Goal: Task Accomplishment & Management: Manage account settings

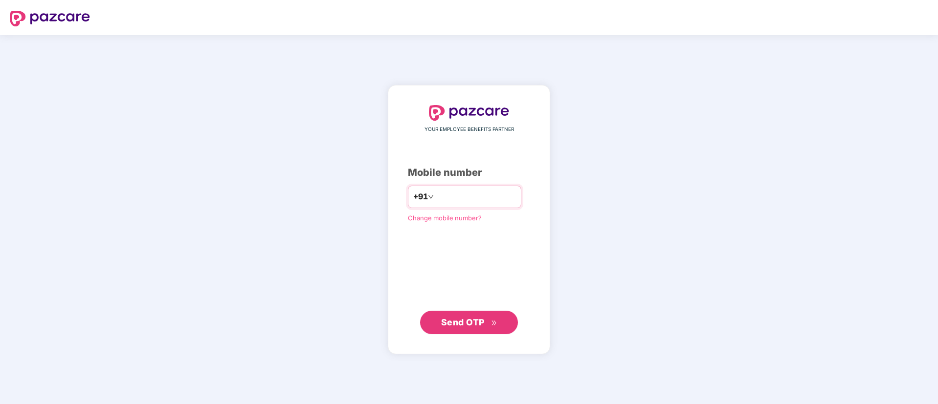
type input "**********"
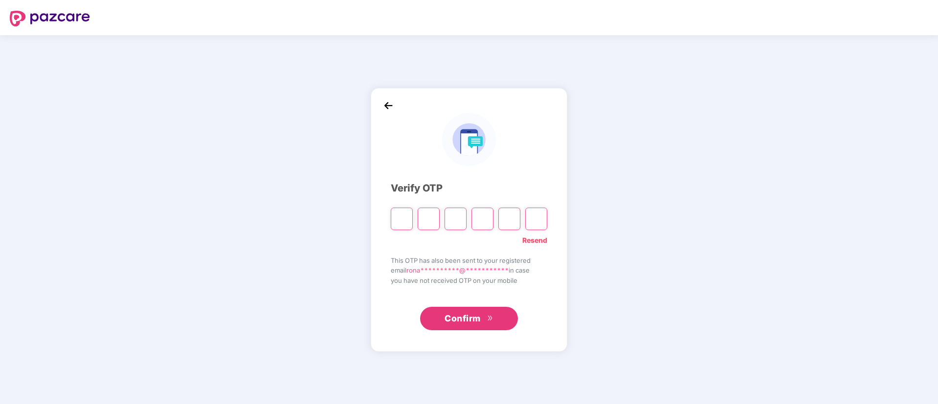
type input "*"
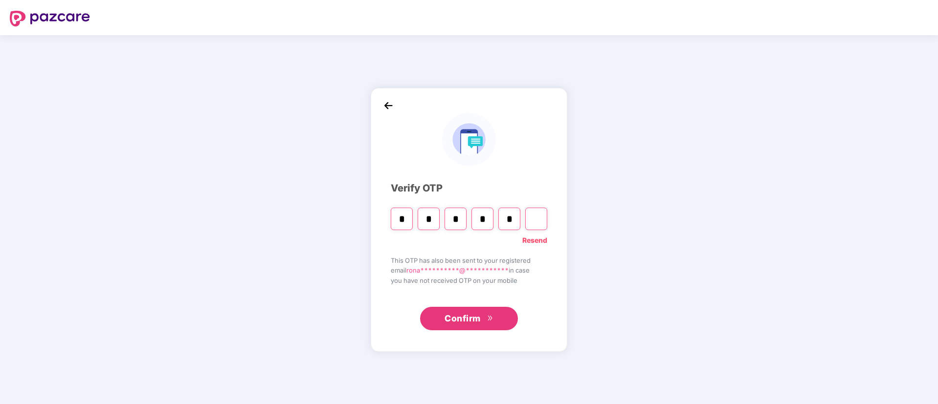
type input "*"
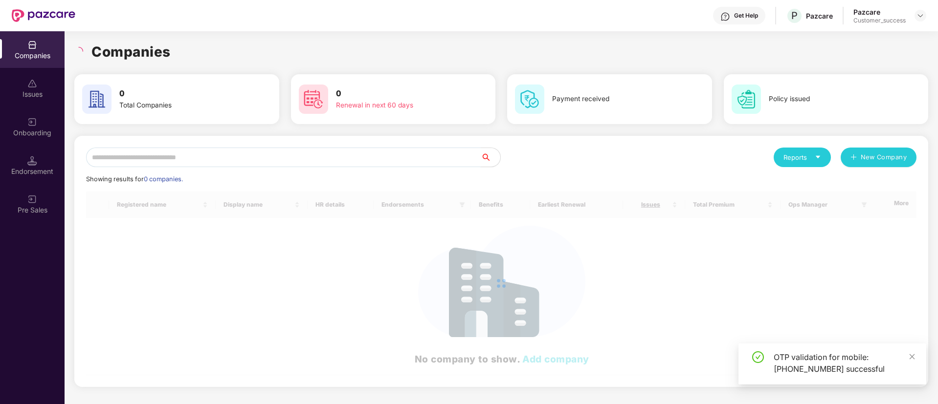
click at [188, 159] on input "text" at bounding box center [283, 158] width 394 height 20
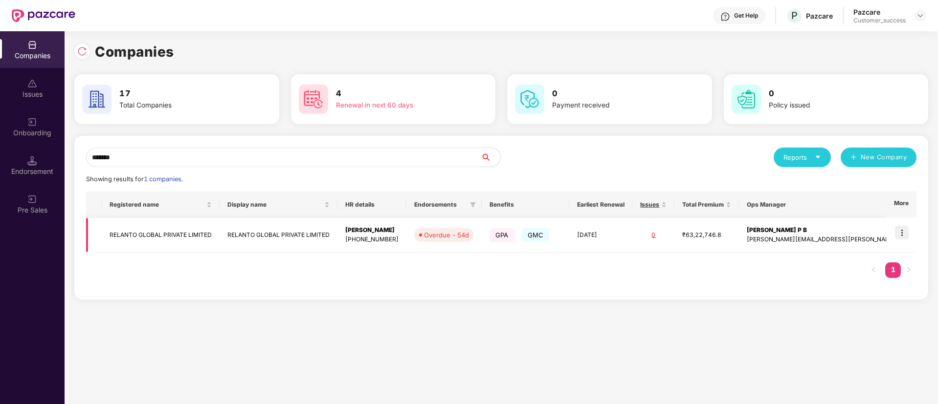
type input "*******"
click at [900, 229] on img at bounding box center [902, 233] width 14 height 14
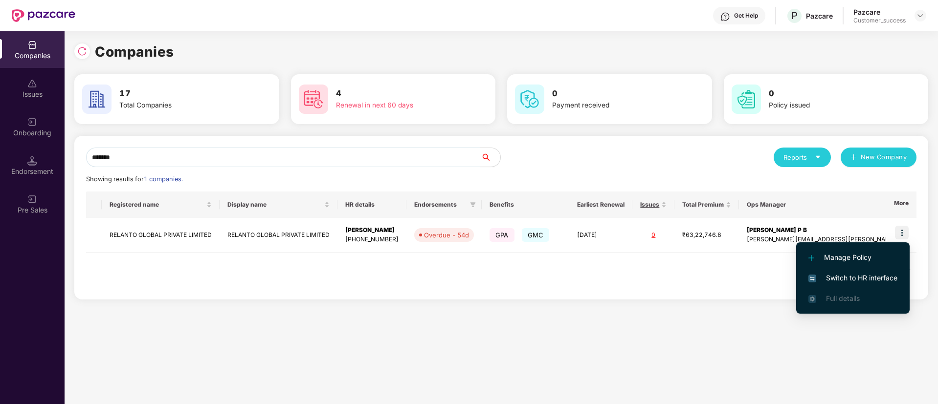
click at [855, 273] on span "Switch to HR interface" at bounding box center [852, 278] width 89 height 11
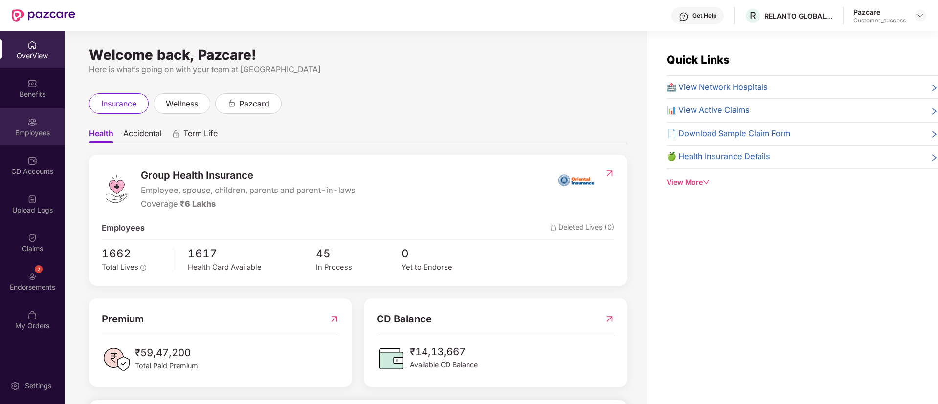
click at [31, 129] on div "Employees" at bounding box center [32, 133] width 65 height 10
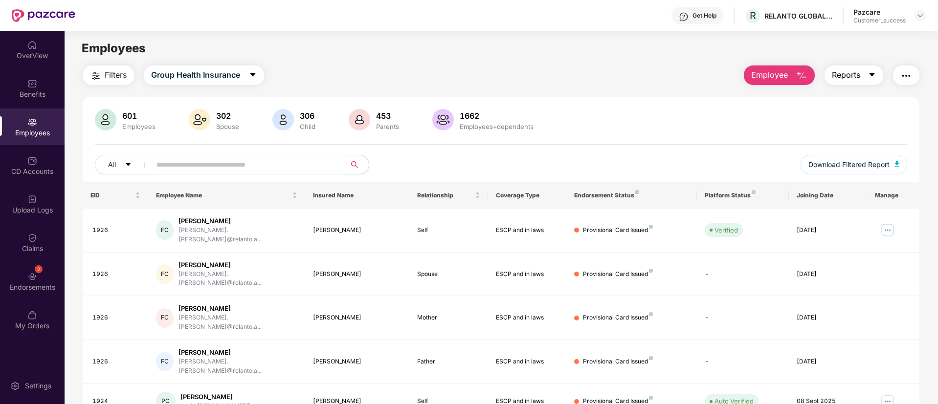
click at [864, 75] on button "Reports" at bounding box center [853, 76] width 59 height 20
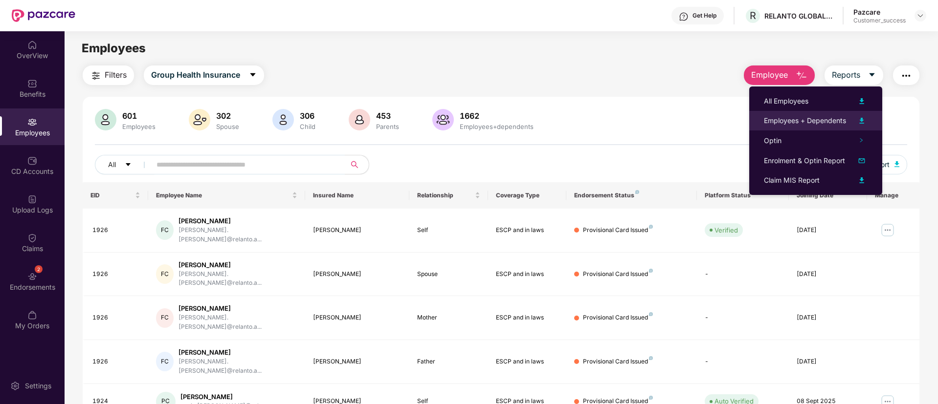
click at [862, 119] on img at bounding box center [861, 121] width 12 height 12
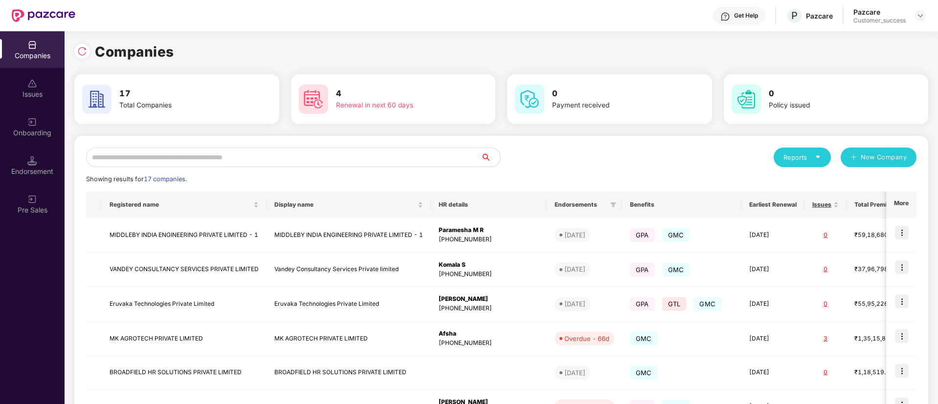
click at [216, 148] on input "text" at bounding box center [283, 158] width 394 height 20
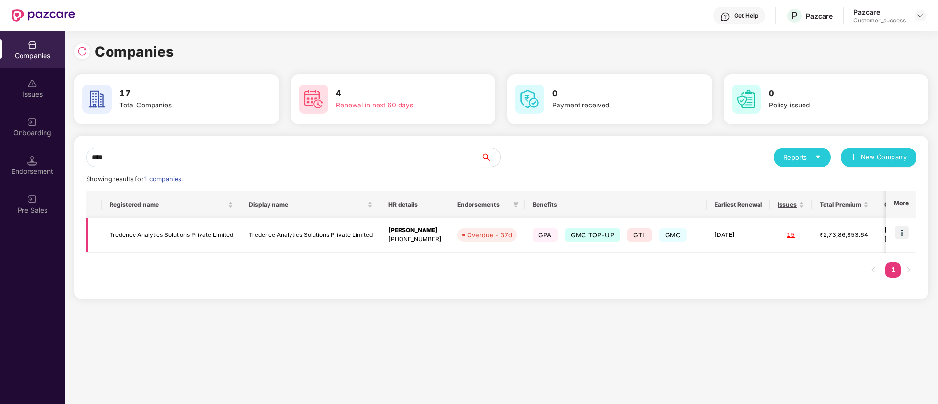
type input "****"
click at [895, 236] on td at bounding box center [901, 235] width 30 height 35
click at [905, 233] on img at bounding box center [902, 233] width 14 height 14
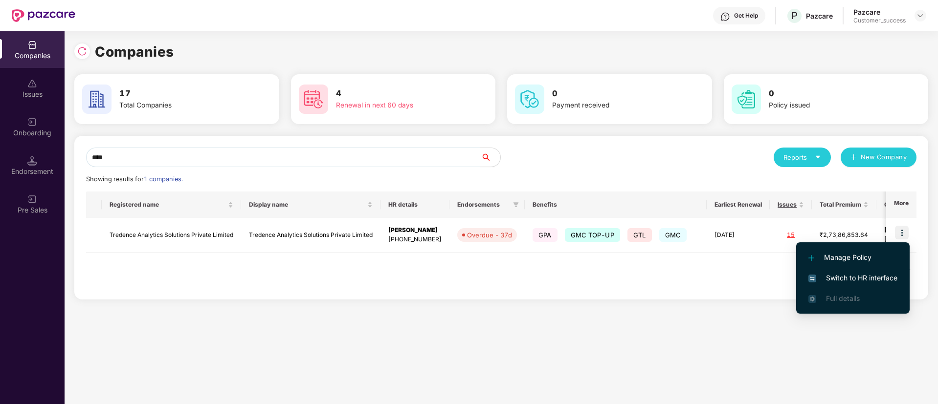
click at [845, 276] on span "Switch to HR interface" at bounding box center [852, 278] width 89 height 11
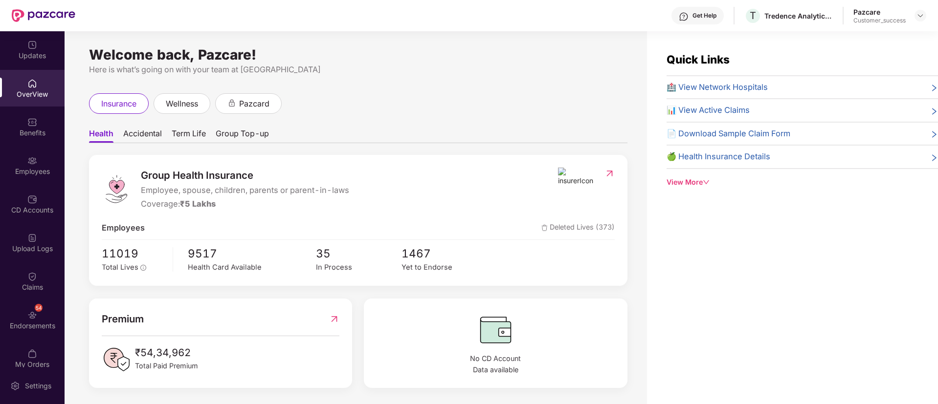
click at [43, 167] on div "Employees" at bounding box center [32, 172] width 65 height 10
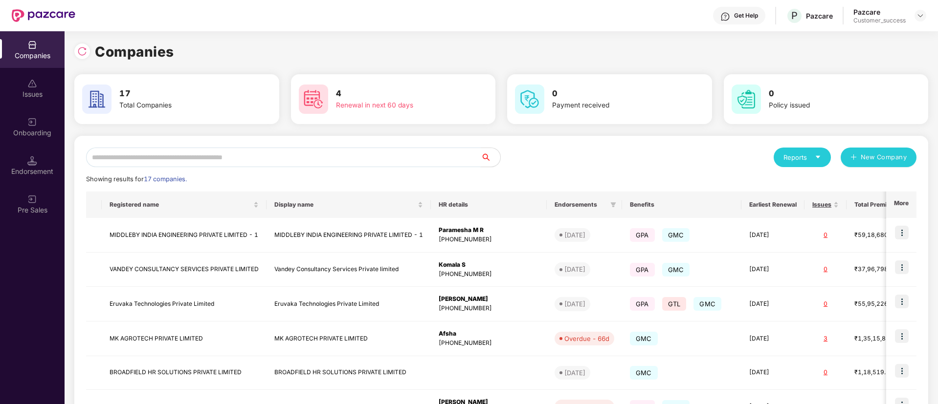
click at [196, 155] on input "text" at bounding box center [283, 158] width 394 height 20
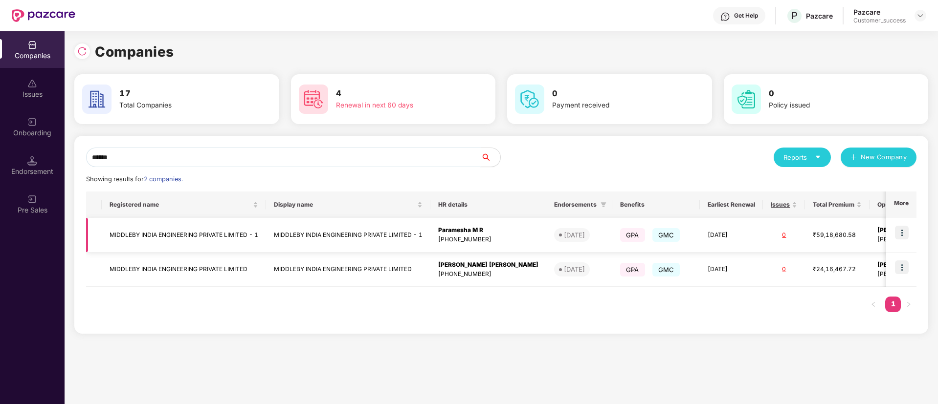
type input "******"
click at [901, 231] on img at bounding box center [902, 233] width 14 height 14
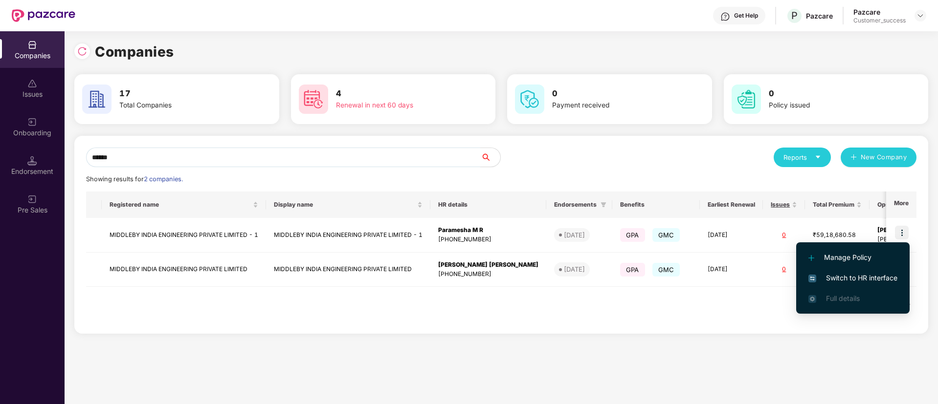
click at [843, 272] on li "Switch to HR interface" at bounding box center [852, 278] width 113 height 21
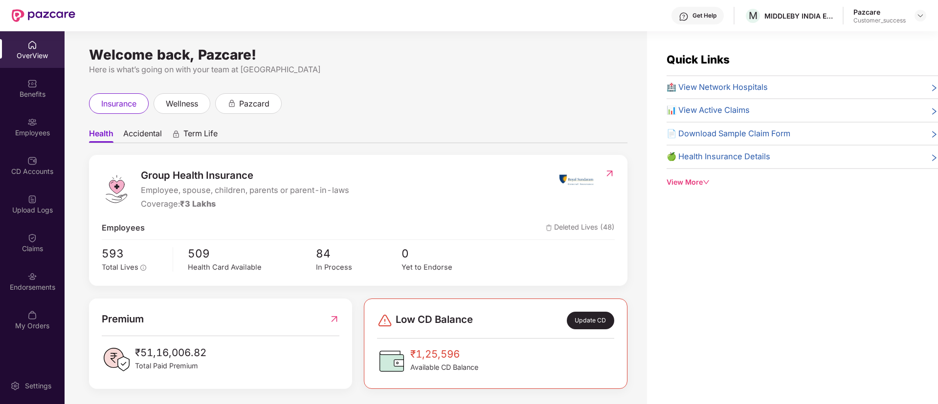
click at [18, 135] on div "Employees" at bounding box center [32, 133] width 65 height 10
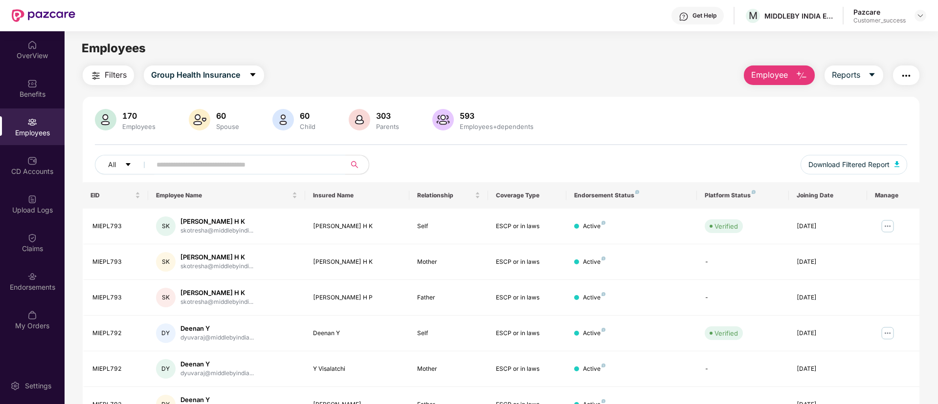
click at [187, 162] on input "text" at bounding box center [243, 164] width 175 height 15
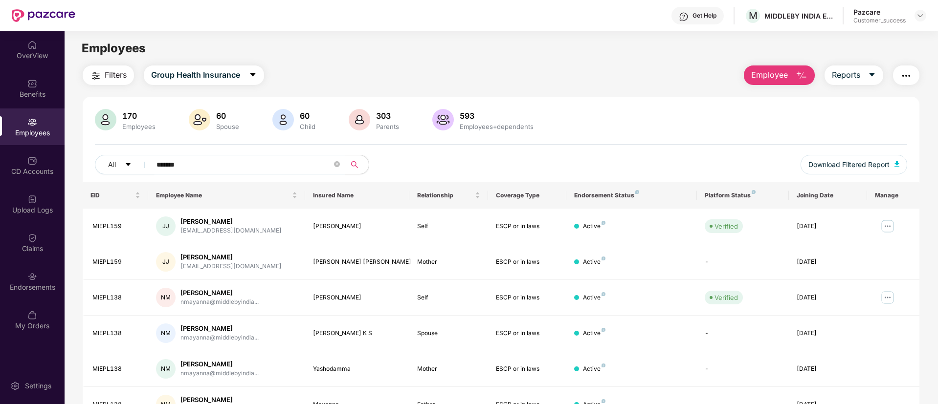
type input "********"
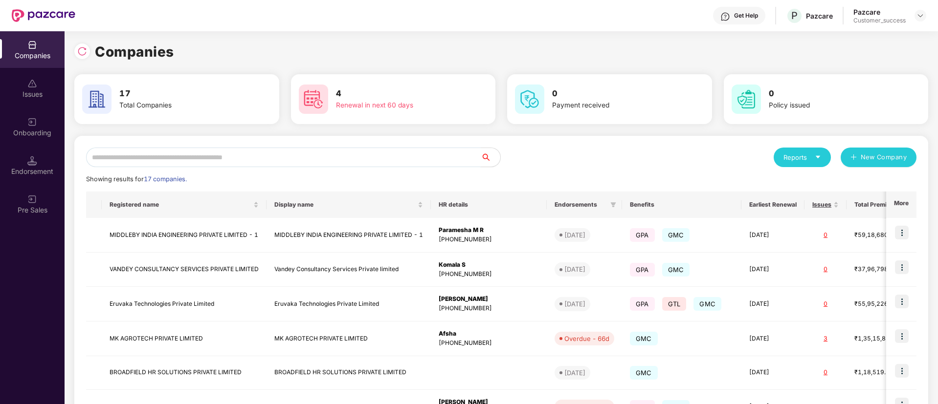
click at [262, 154] on input "text" at bounding box center [283, 158] width 394 height 20
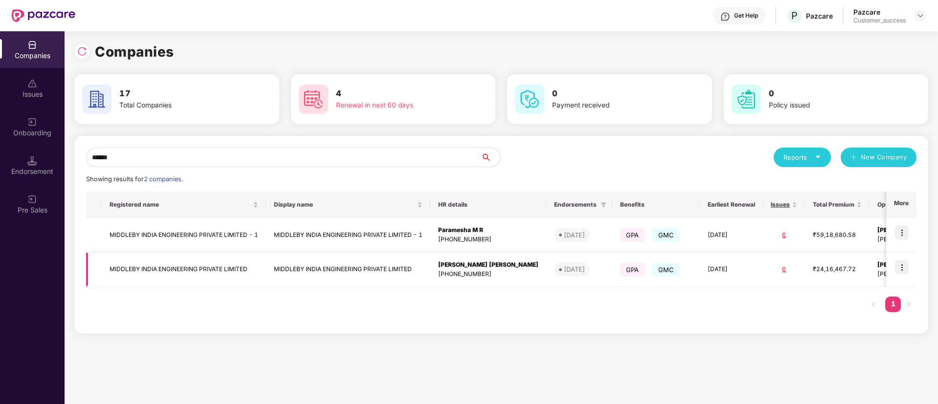
type input "******"
click at [896, 265] on img at bounding box center [902, 268] width 14 height 14
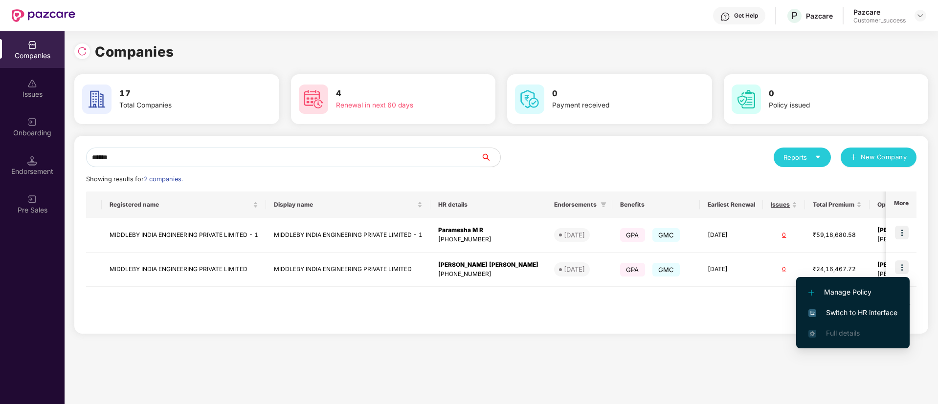
click at [858, 305] on li "Switch to HR interface" at bounding box center [852, 313] width 113 height 21
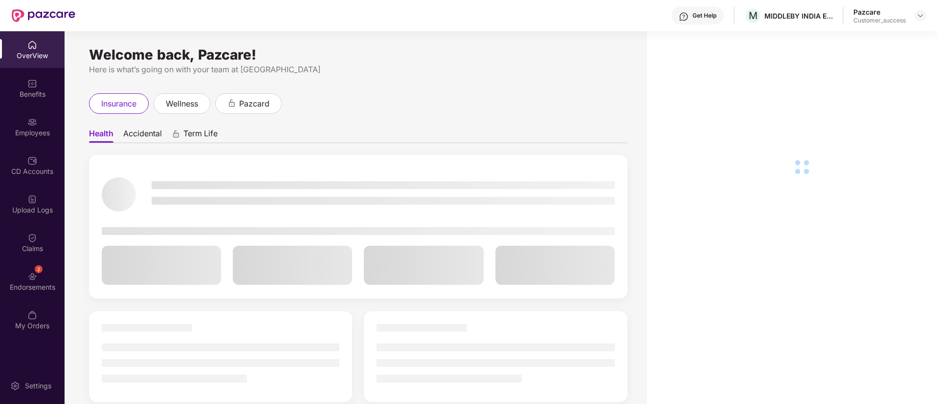
click at [34, 124] on img at bounding box center [32, 122] width 10 height 10
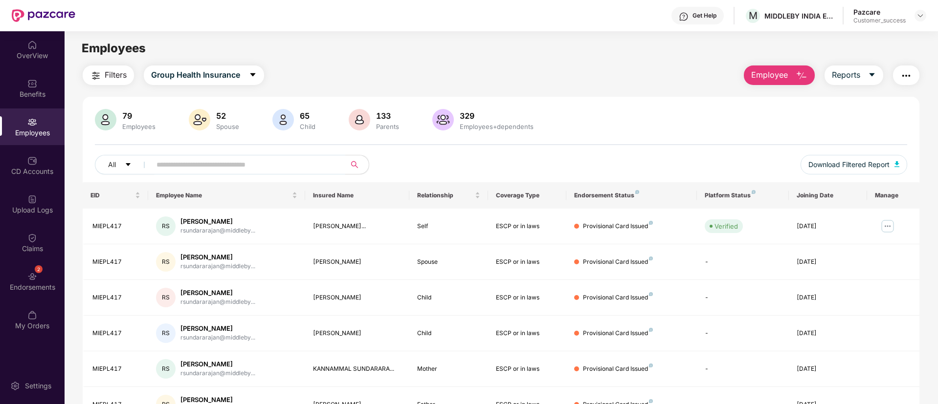
paste input "********"
click at [255, 168] on input "********" at bounding box center [243, 164] width 175 height 15
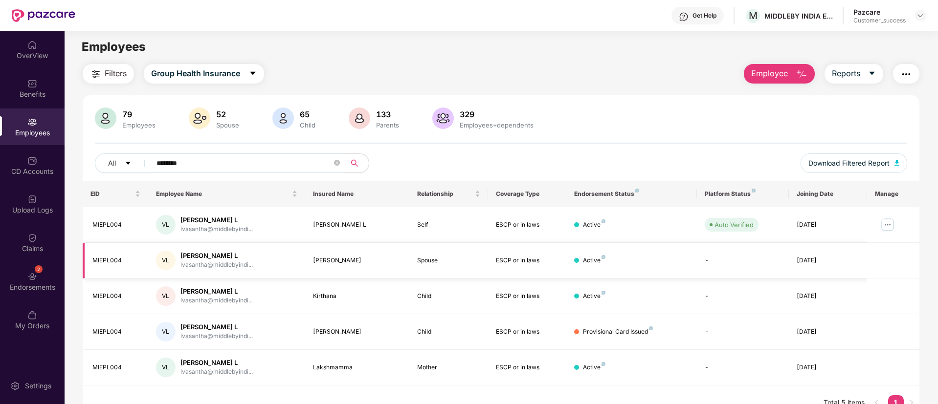
scroll to position [31, 0]
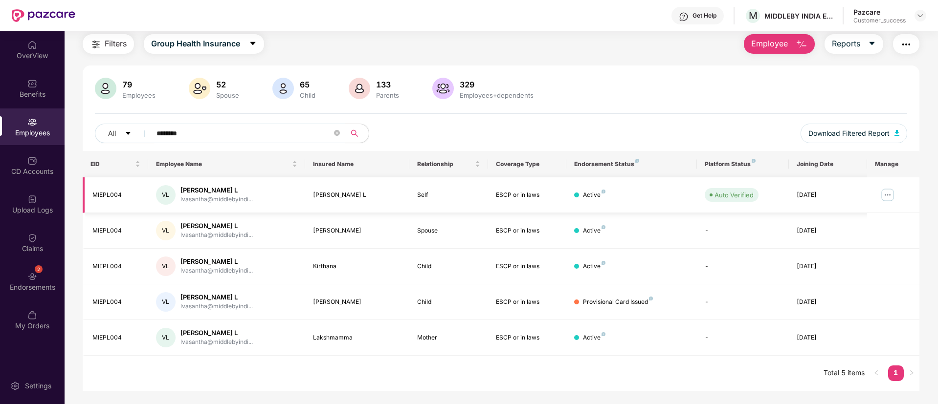
type input "********"
click at [888, 197] on img at bounding box center [887, 195] width 16 height 16
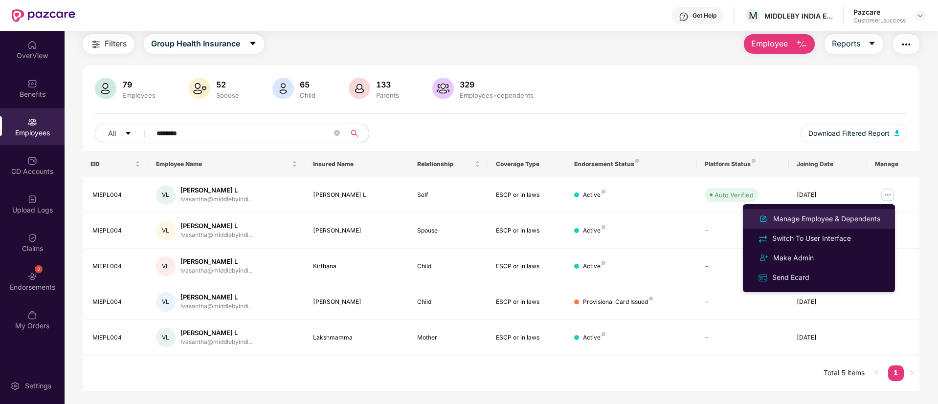
click at [831, 220] on div "Manage Employee & Dependents" at bounding box center [826, 219] width 111 height 11
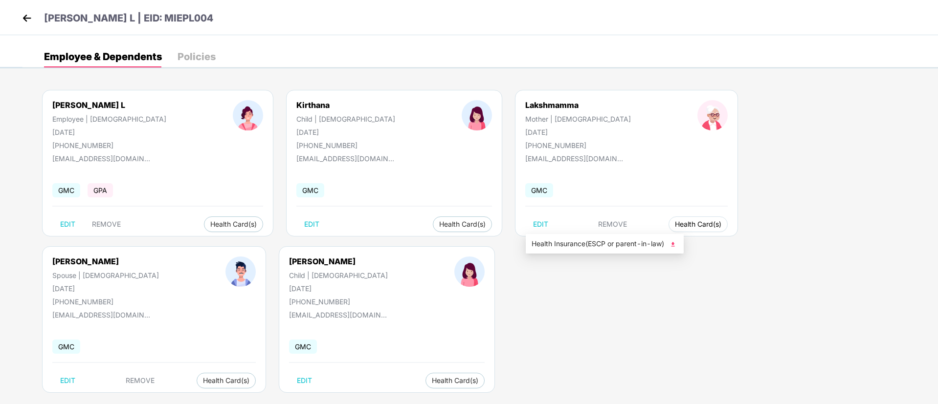
click at [675, 225] on span "Health Card(s)" at bounding box center [698, 224] width 46 height 5
click at [675, 224] on span "Health Card(s)" at bounding box center [698, 224] width 46 height 5
click at [672, 242] on img at bounding box center [673, 245] width 10 height 10
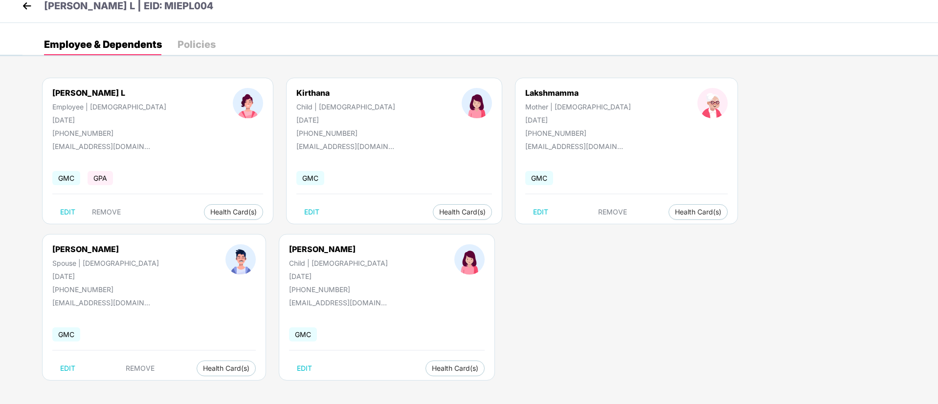
scroll to position [13, 0]
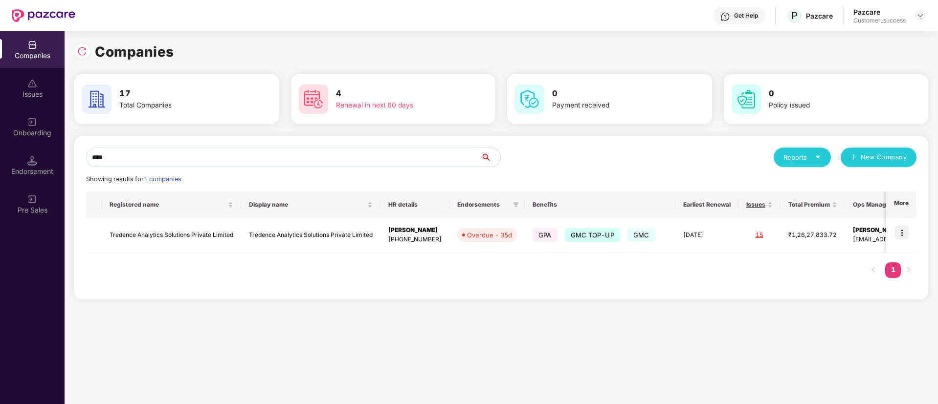
click at [908, 233] on img at bounding box center [902, 233] width 14 height 14
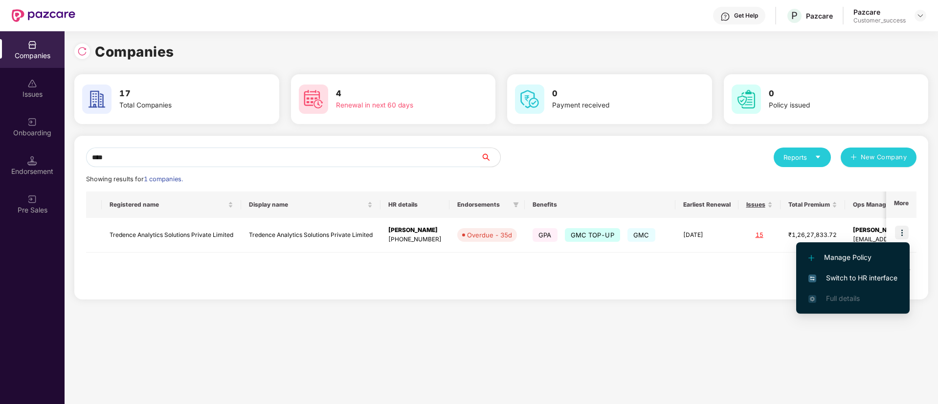
click at [869, 276] on span "Switch to HR interface" at bounding box center [852, 278] width 89 height 11
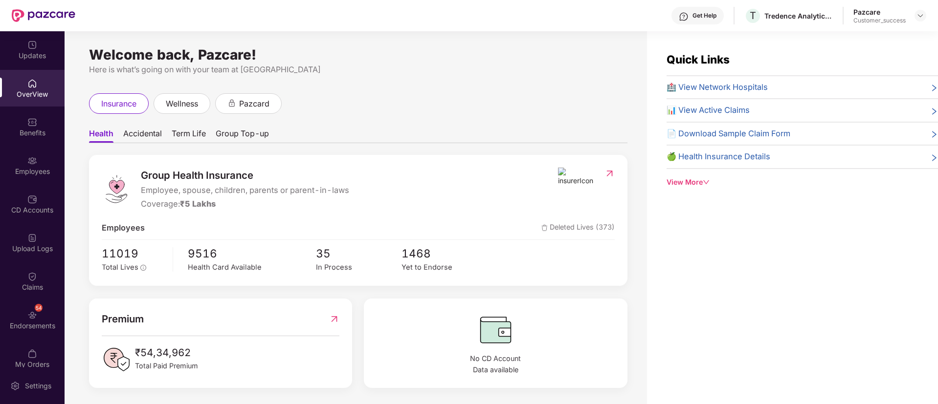
click at [201, 129] on span "Term Life" at bounding box center [189, 136] width 34 height 14
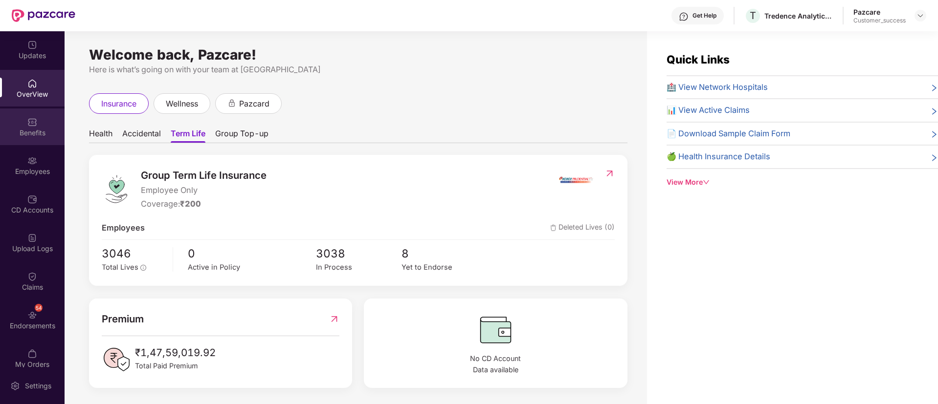
click at [31, 128] on div "Benefits" at bounding box center [32, 133] width 65 height 10
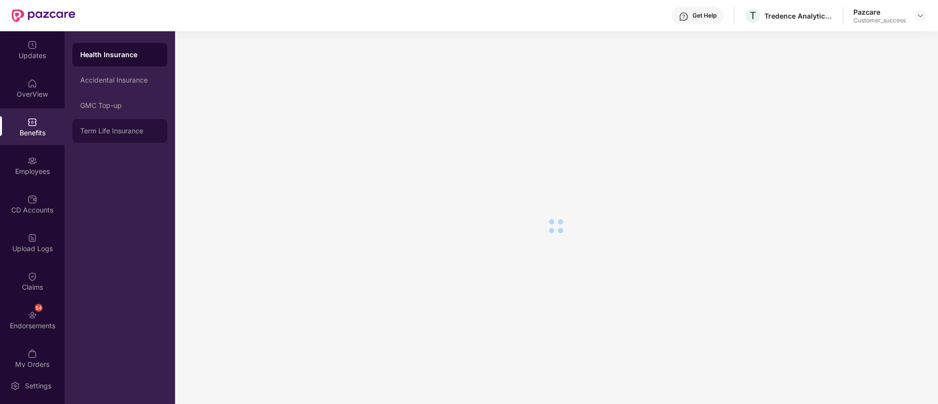
click at [115, 136] on div "Term Life Insurance" at bounding box center [119, 130] width 95 height 23
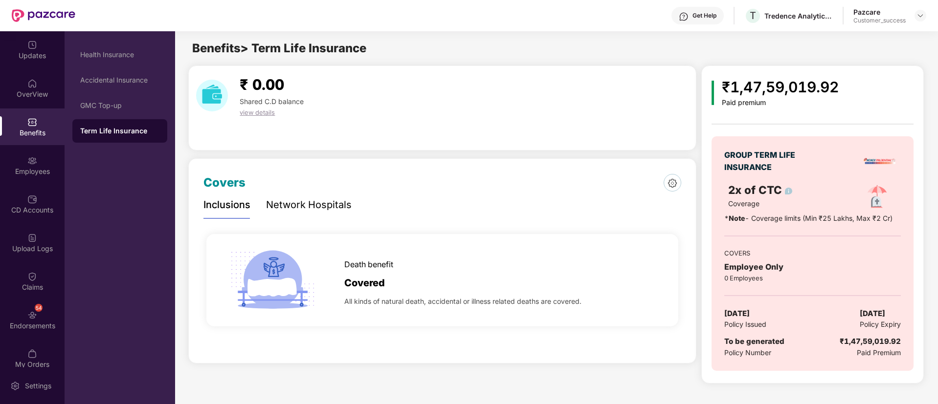
click at [115, 136] on div "Term Life Insurance" at bounding box center [119, 130] width 95 height 23
click at [290, 200] on div "Network Hospitals" at bounding box center [309, 204] width 86 height 15
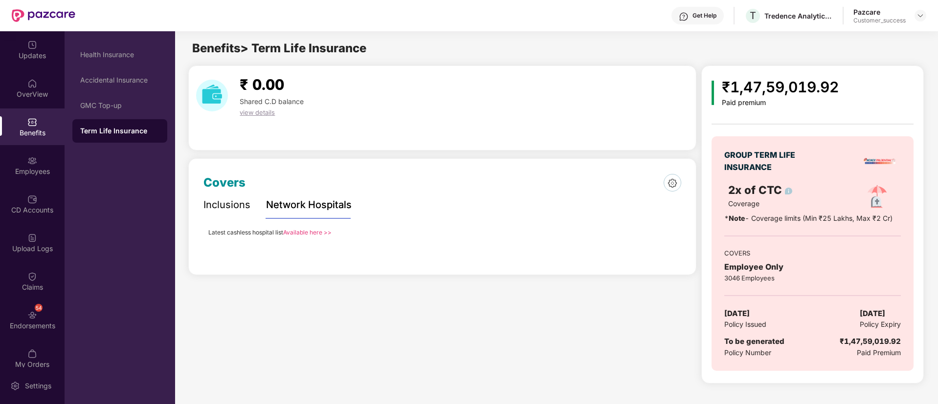
click at [225, 207] on div "Inclusions" at bounding box center [226, 204] width 47 height 15
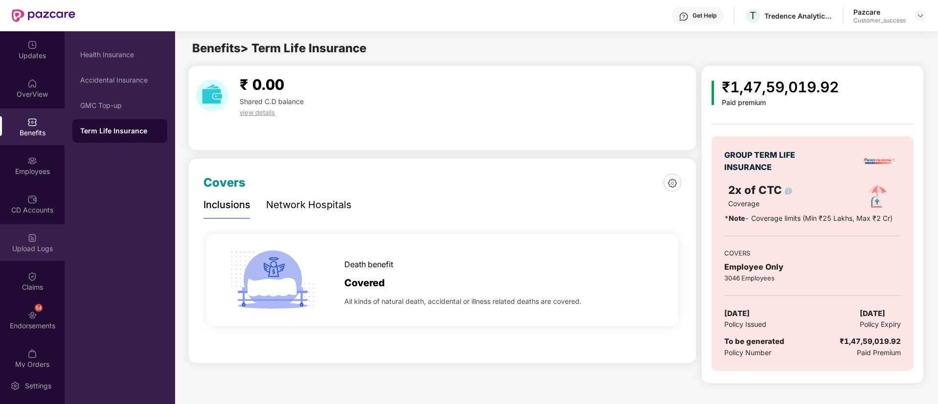
click at [27, 232] on div at bounding box center [32, 237] width 10 height 10
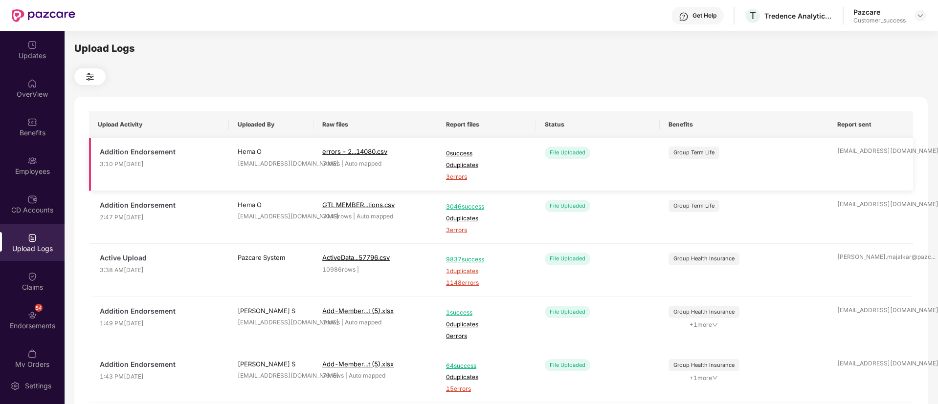
click at [462, 177] on span "3 errors" at bounding box center [486, 177] width 81 height 9
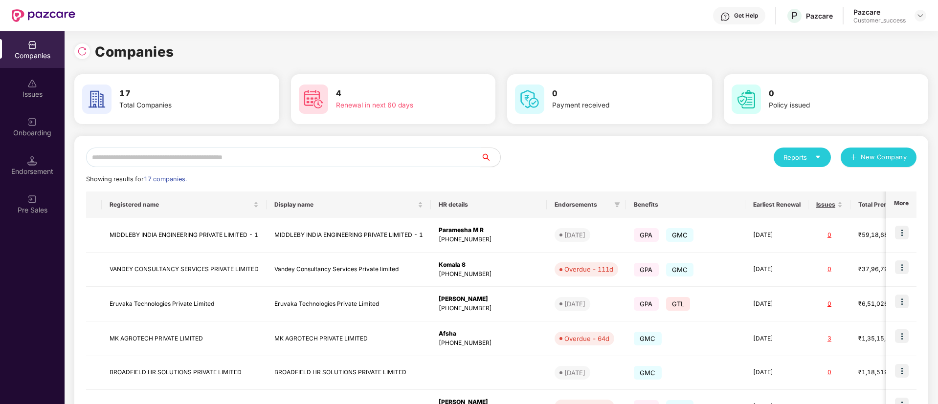
click at [216, 156] on input "text" at bounding box center [283, 158] width 394 height 20
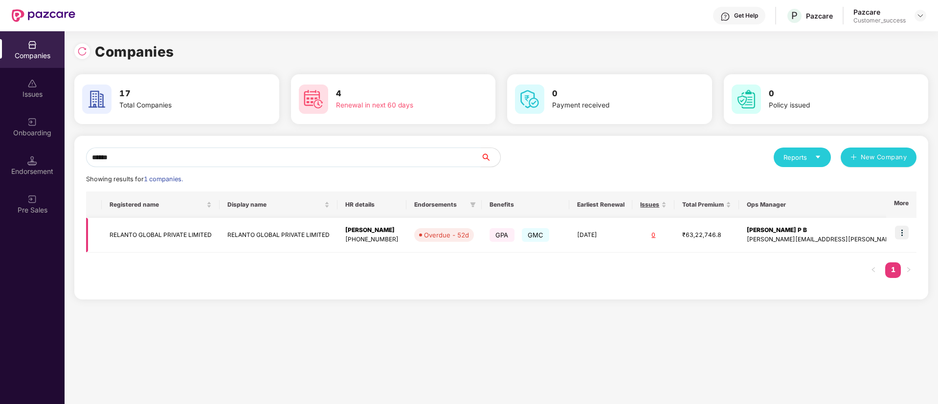
type input "******"
click at [904, 235] on img at bounding box center [902, 233] width 14 height 14
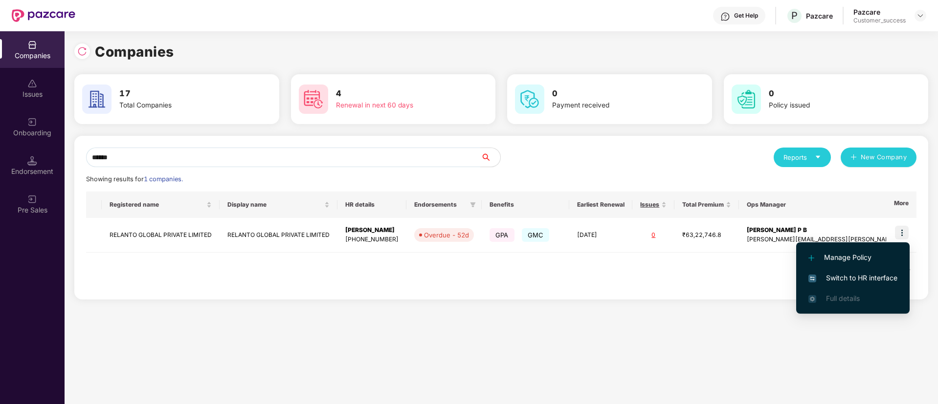
click at [866, 278] on span "Switch to HR interface" at bounding box center [852, 278] width 89 height 11
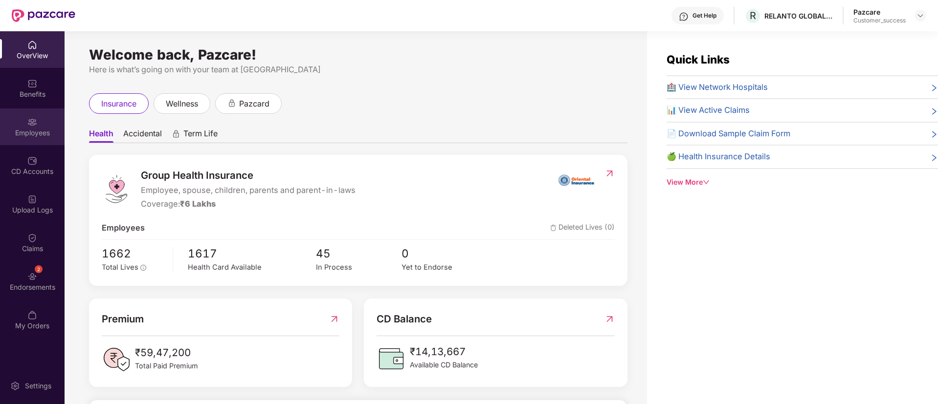
click at [33, 139] on div "Employees" at bounding box center [32, 127] width 65 height 37
